Goal: Find specific page/section: Find specific page/section

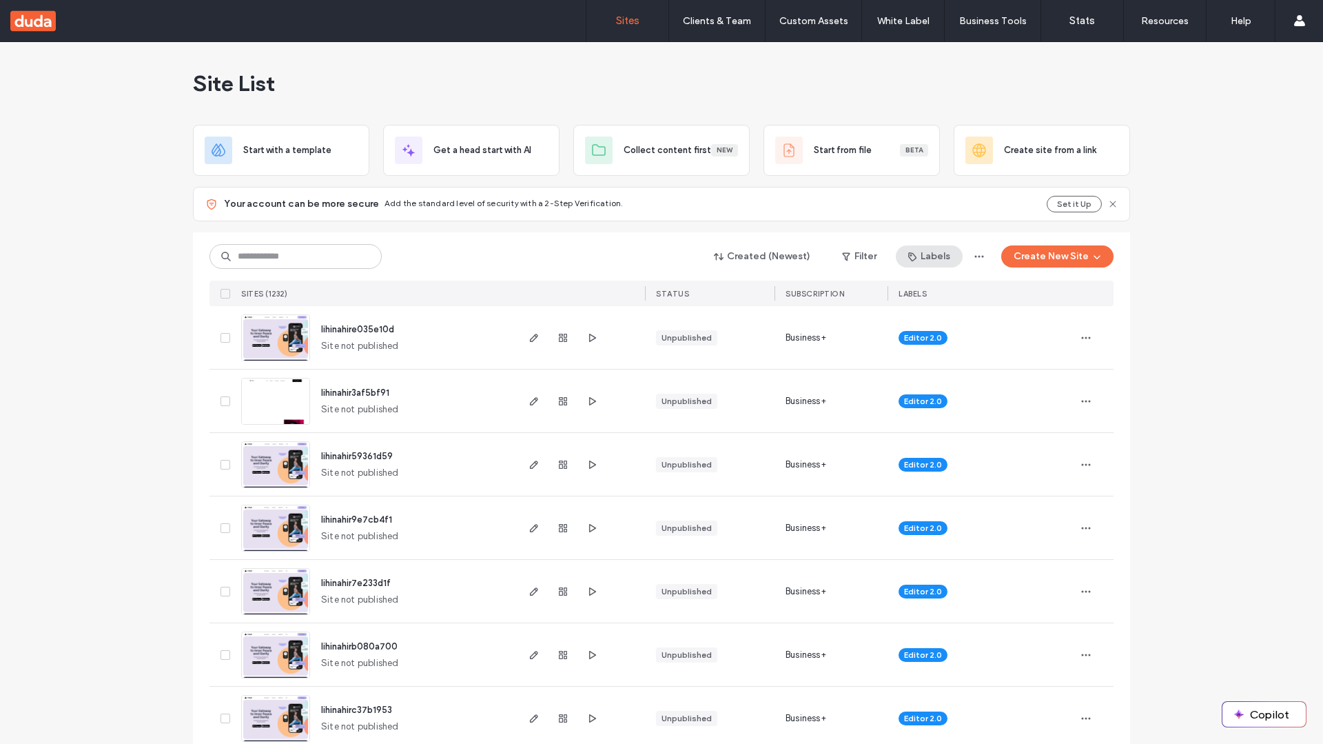
click at [935, 263] on button "Labels" at bounding box center [929, 256] width 67 height 22
click at [883, 263] on button "Filter" at bounding box center [860, 256] width 62 height 22
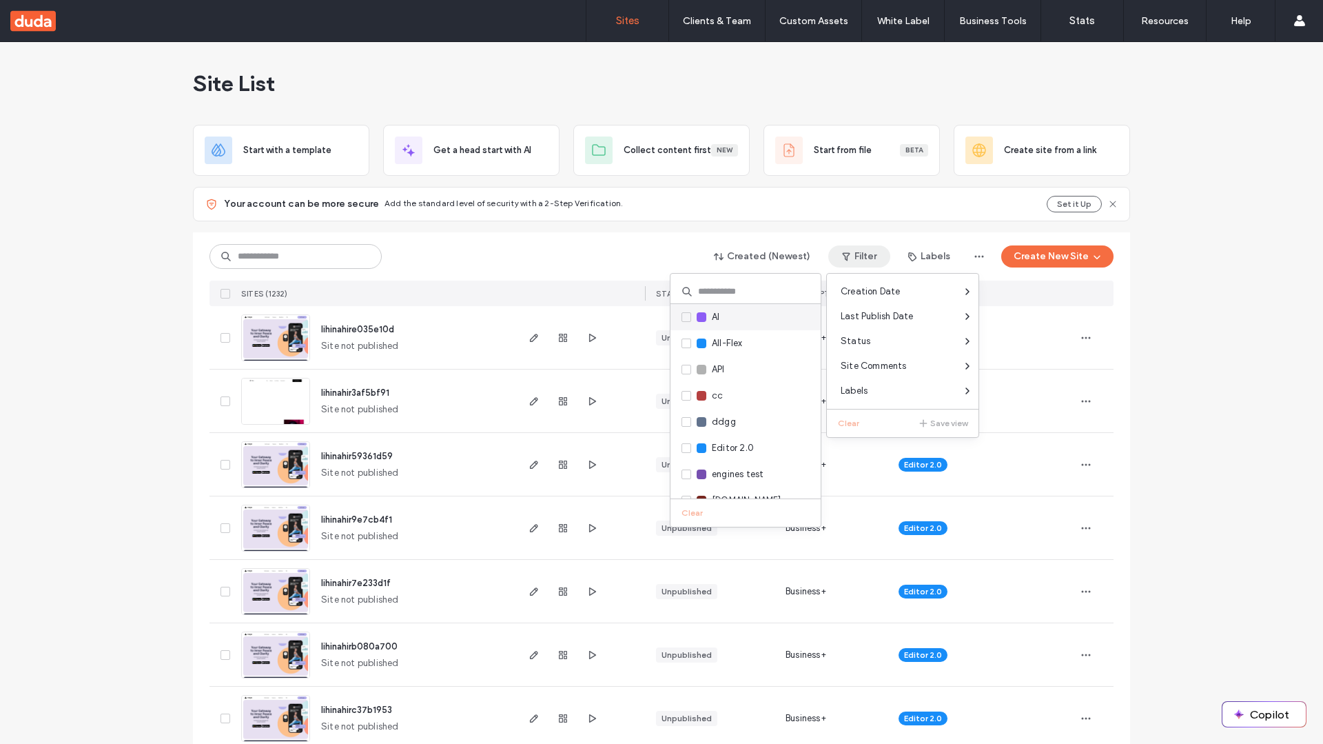
click at [686, 313] on span at bounding box center [687, 317] width 10 height 10
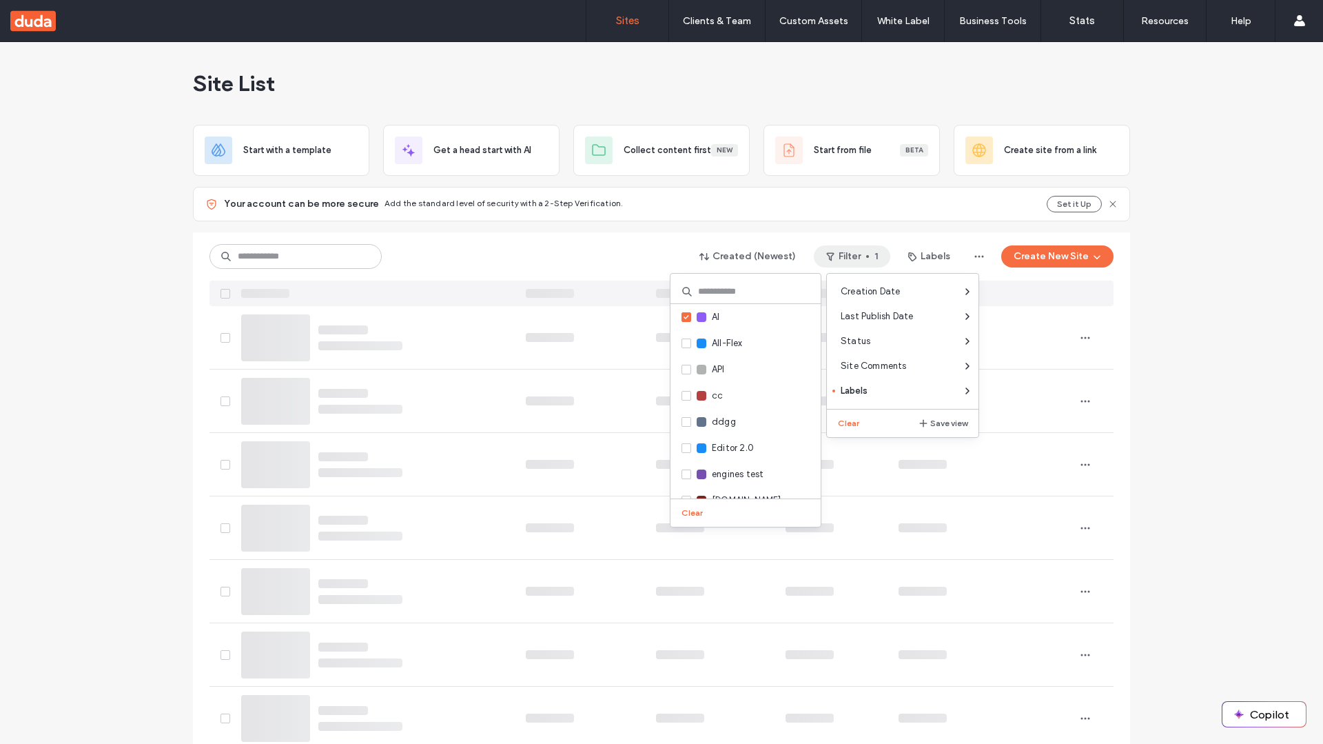
click at [614, 230] on div "Your account can be more secure Add the standard level of security with a 2-Ste…" at bounding box center [661, 209] width 937 height 45
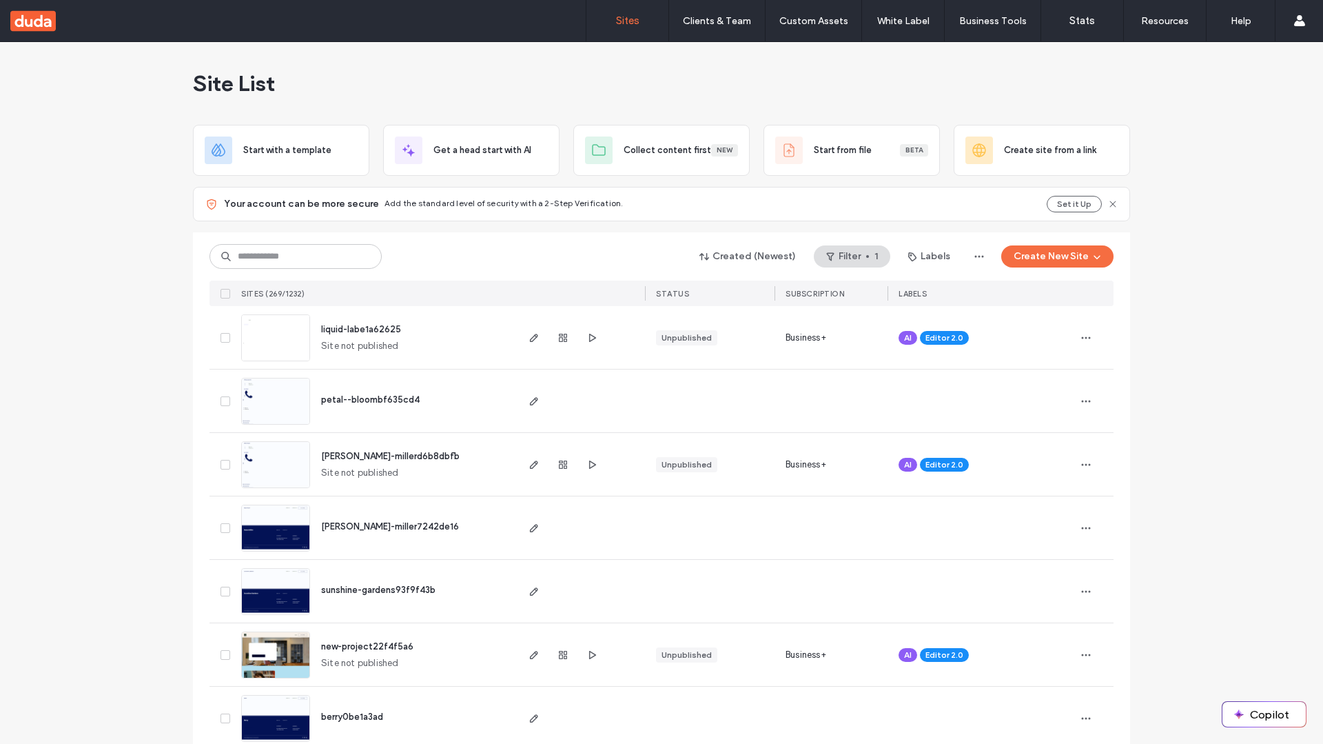
click at [840, 243] on div "Created (Newest) Filter 1 Labels Create New Site" at bounding box center [662, 256] width 904 height 26
click at [844, 260] on button "Filter 1" at bounding box center [852, 256] width 77 height 22
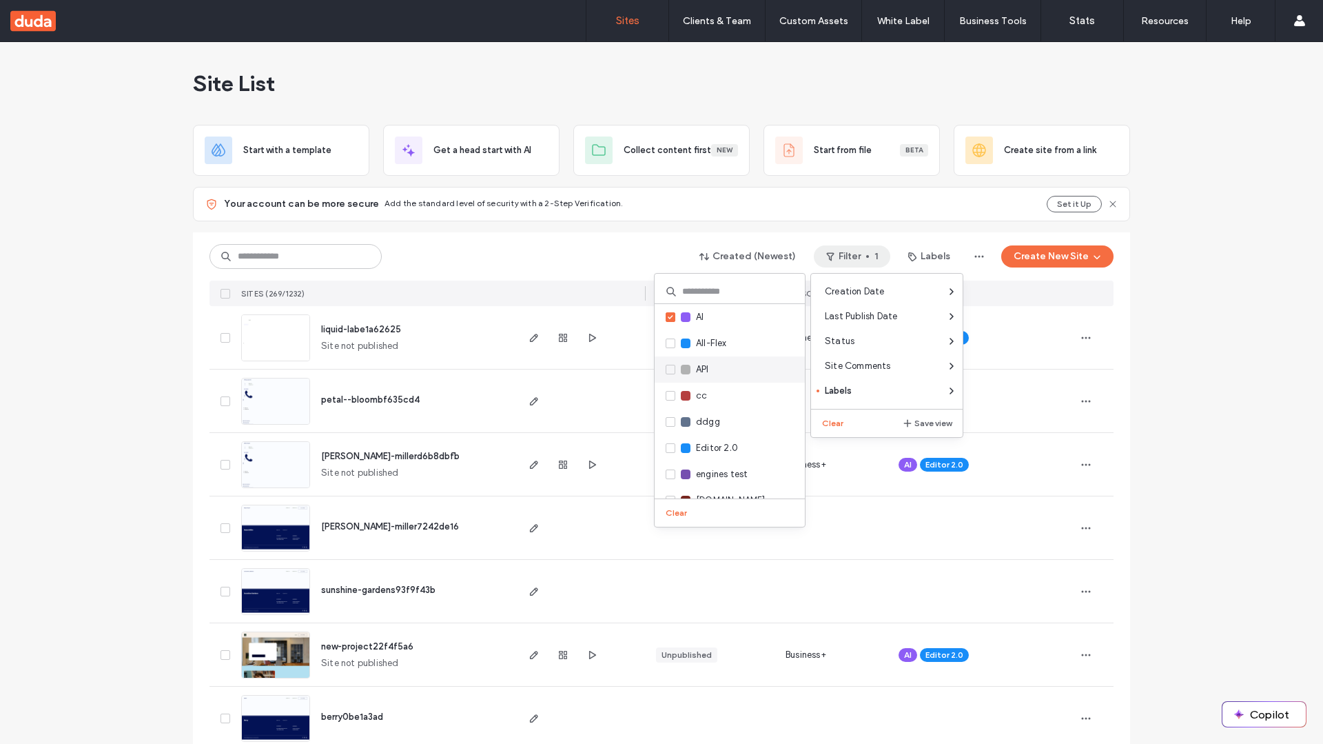
click at [730, 374] on div "API" at bounding box center [730, 369] width 150 height 26
click at [669, 373] on span at bounding box center [671, 370] width 10 height 10
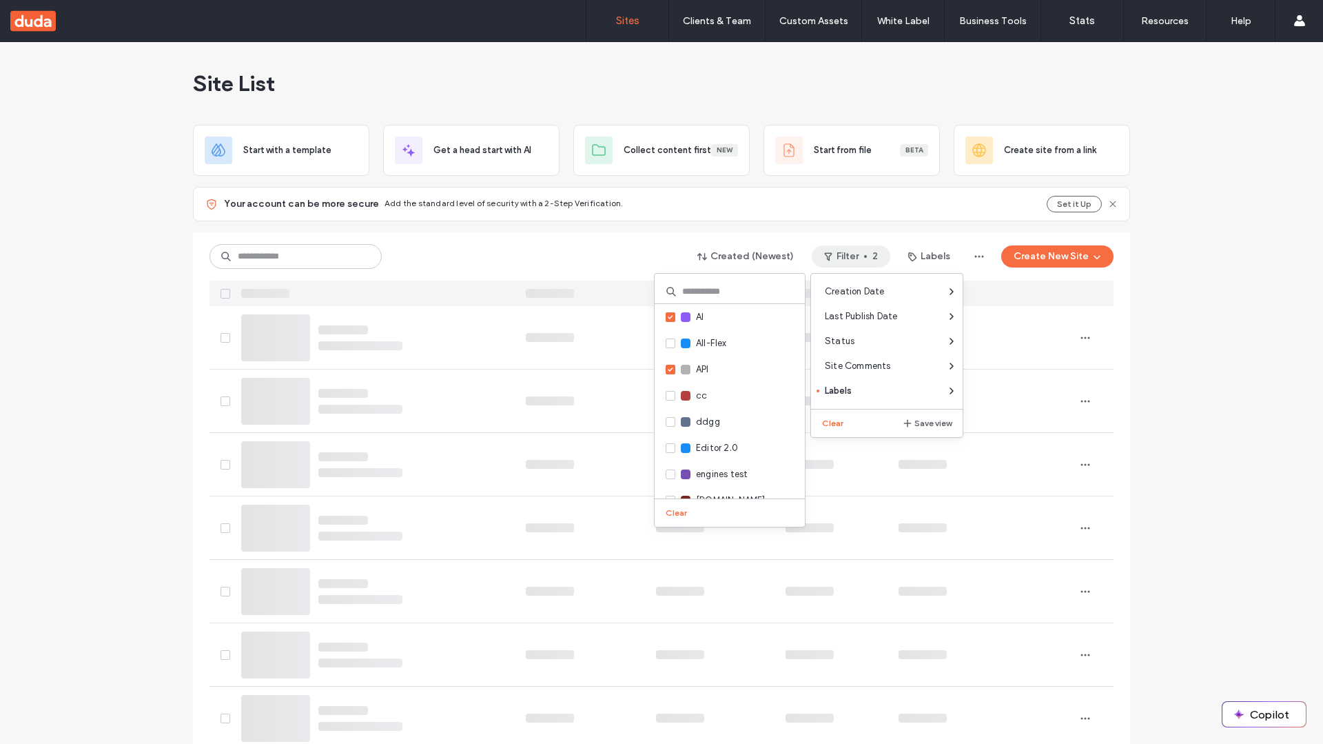
click at [633, 246] on div "Created (Newest) Filter 2 Labels Create New Site" at bounding box center [662, 256] width 904 height 26
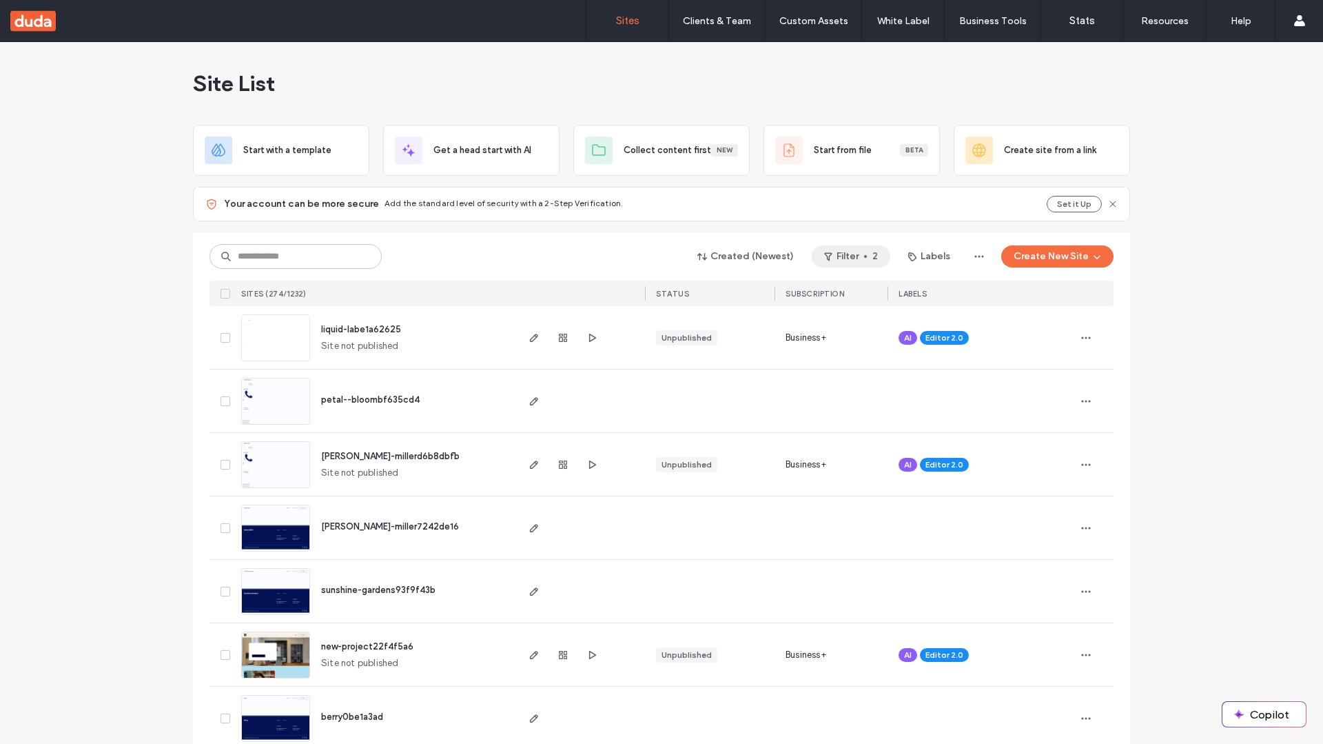
click at [865, 247] on button "Filter 2" at bounding box center [851, 256] width 79 height 22
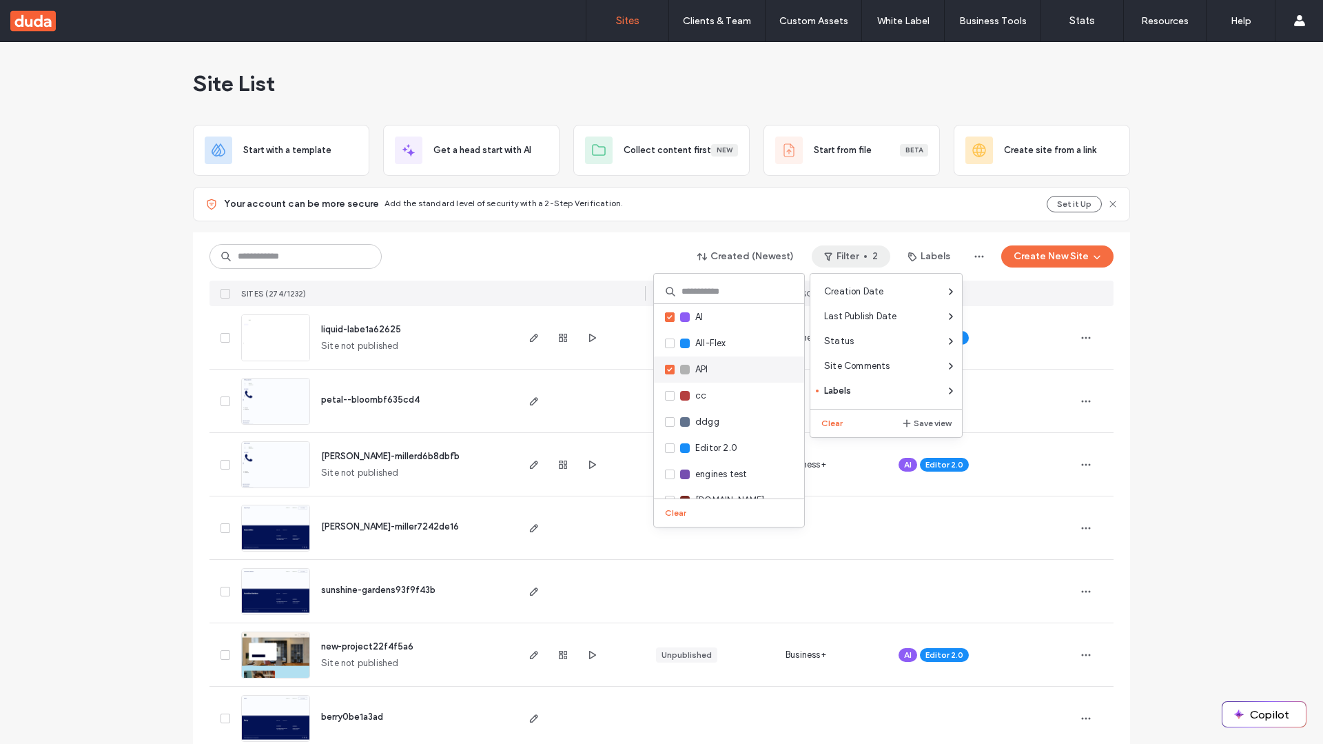
click at [712, 367] on div "API" at bounding box center [729, 369] width 150 height 26
click at [704, 318] on div "AI" at bounding box center [729, 317] width 150 height 26
drag, startPoint x: 674, startPoint y: 316, endPoint x: 679, endPoint y: 360, distance: 44.4
click at [674, 317] on span at bounding box center [670, 317] width 10 height 10
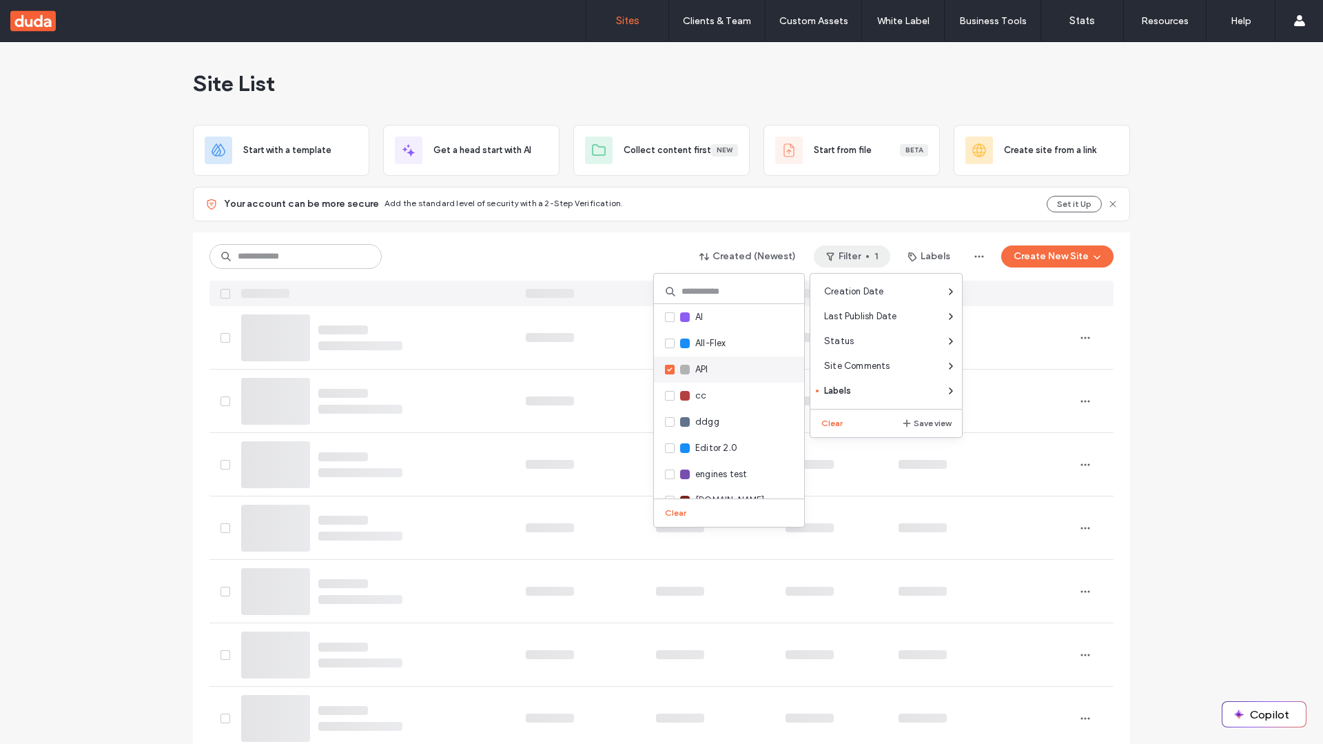
click at [680, 374] on label "API" at bounding box center [686, 369] width 43 height 15
click at [642, 227] on div "Your account can be more secure Add the standard level of security with a 2-Ste…" at bounding box center [661, 209] width 937 height 45
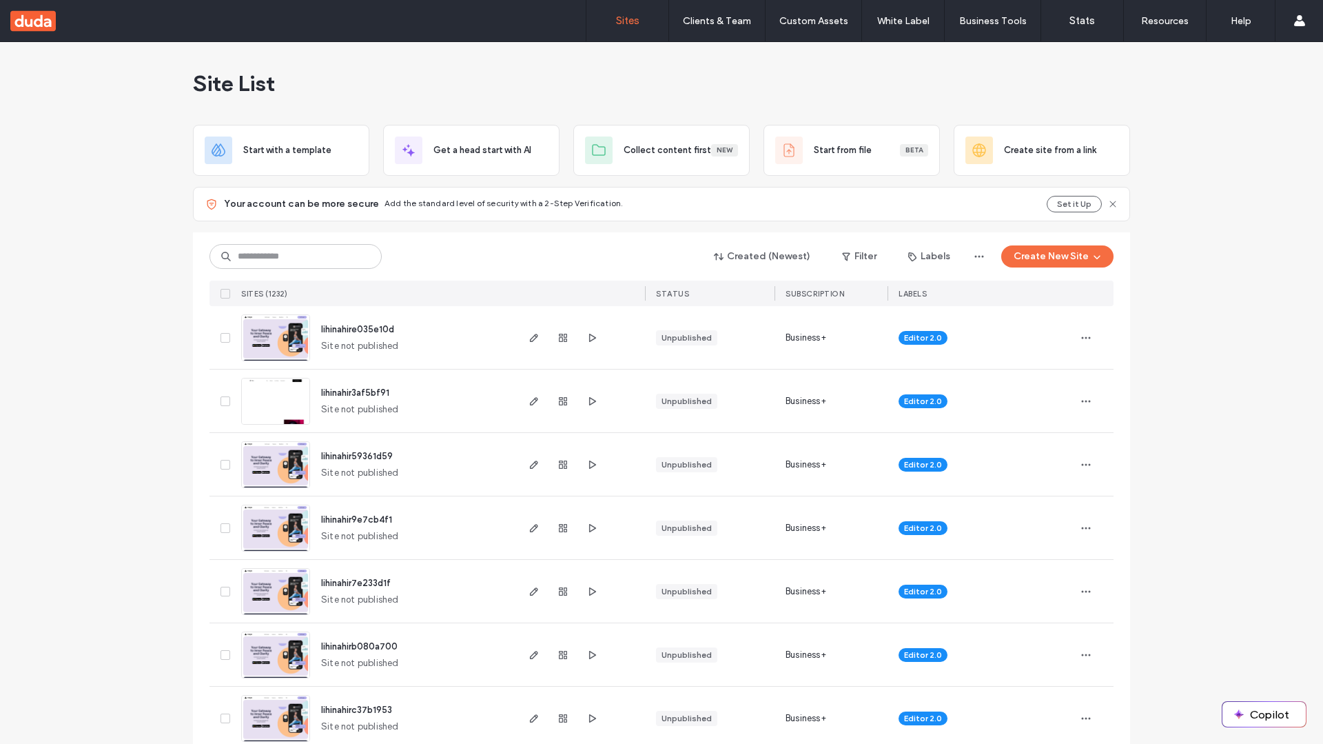
click at [581, 58] on div "Site List" at bounding box center [661, 83] width 937 height 83
click at [1119, 92] on div "Site List" at bounding box center [661, 83] width 937 height 83
